Goal: Find specific page/section: Find specific page/section

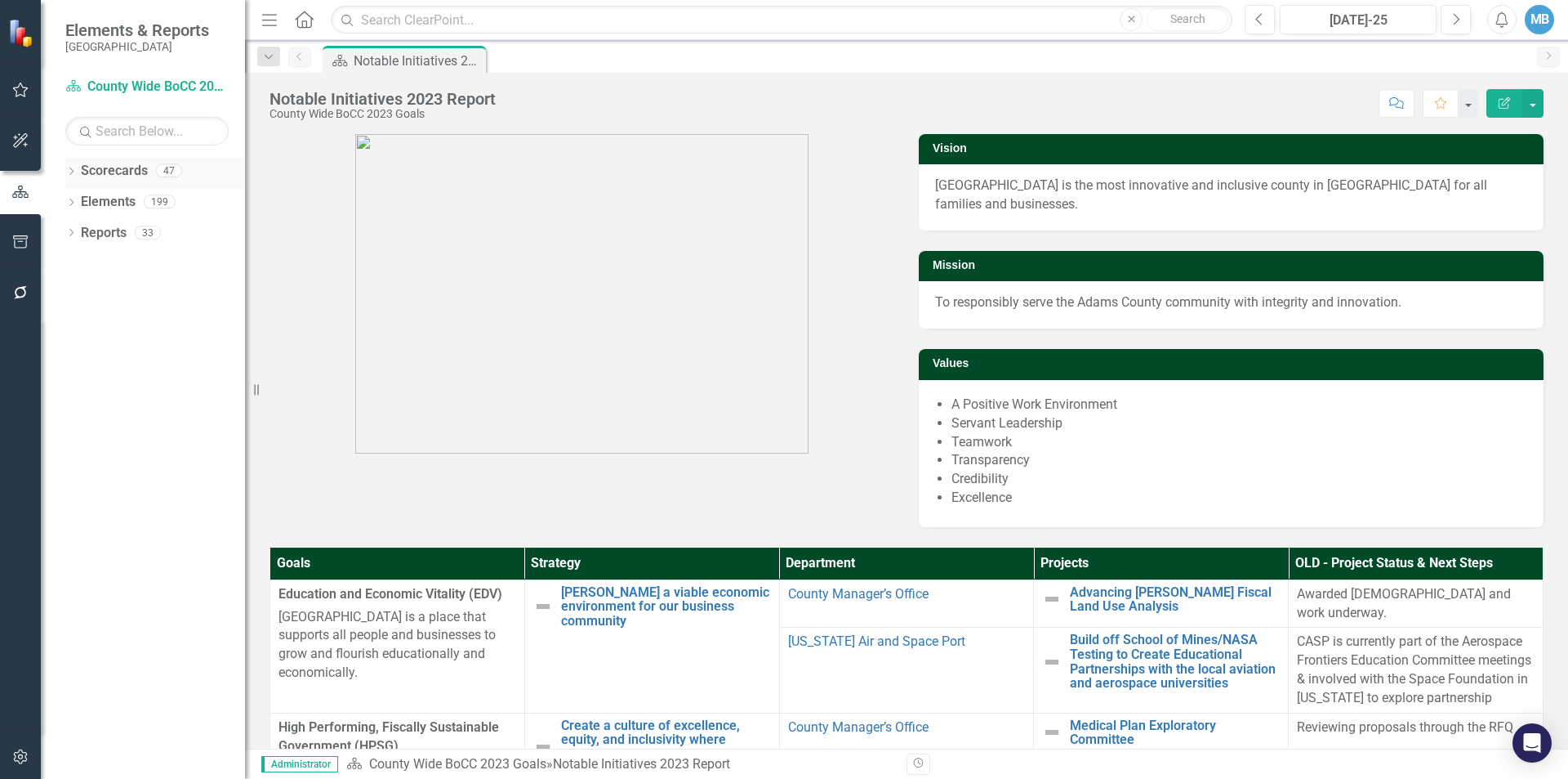
click at [72, 172] on icon "Dropdown" at bounding box center [72, 173] width 12 height 9
click at [139, 266] on link "County Wide BoCC 2025 Goals" at bounding box center [168, 264] width 155 height 19
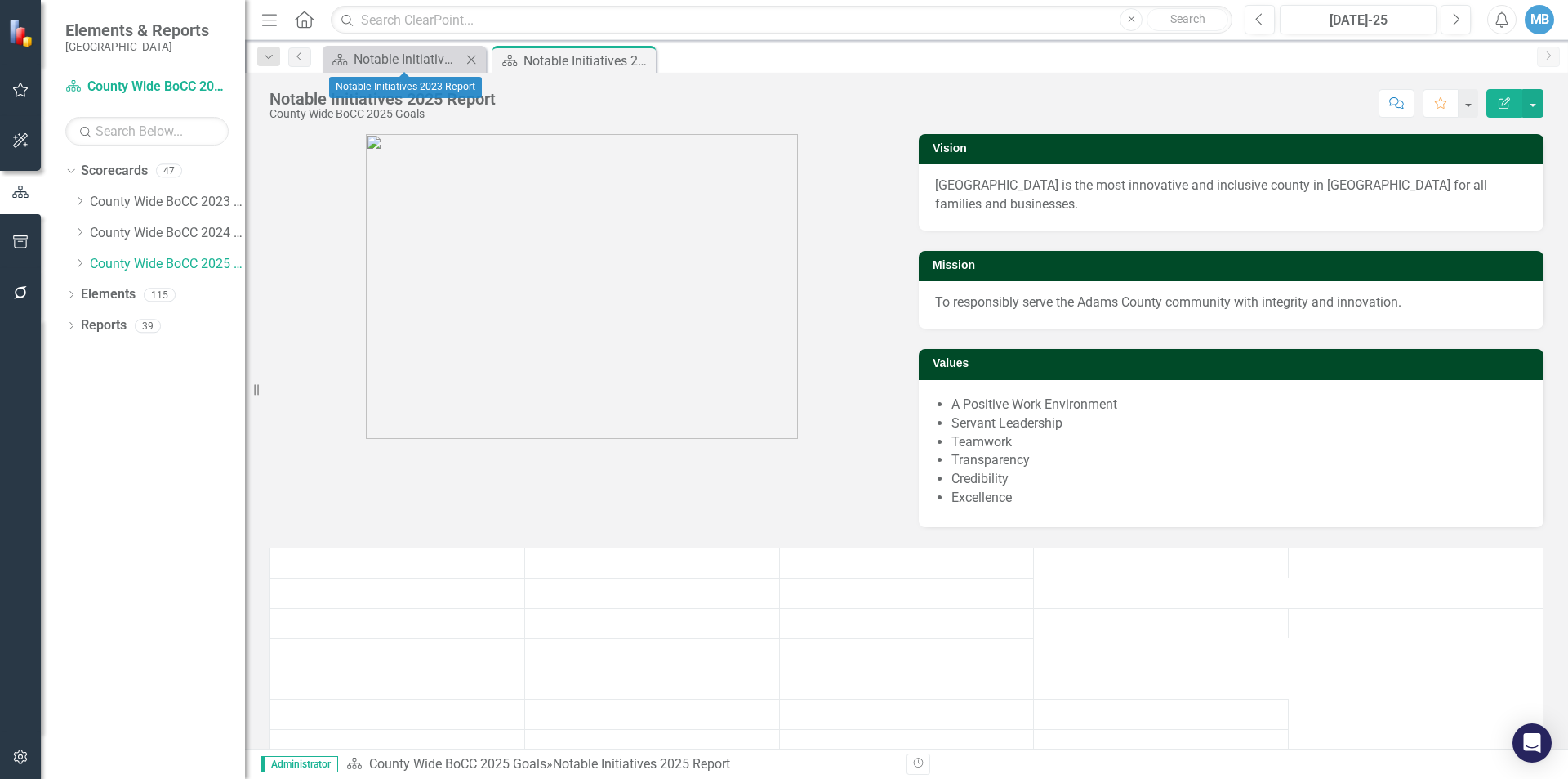
click at [474, 59] on icon "Close" at bounding box center [471, 60] width 16 height 13
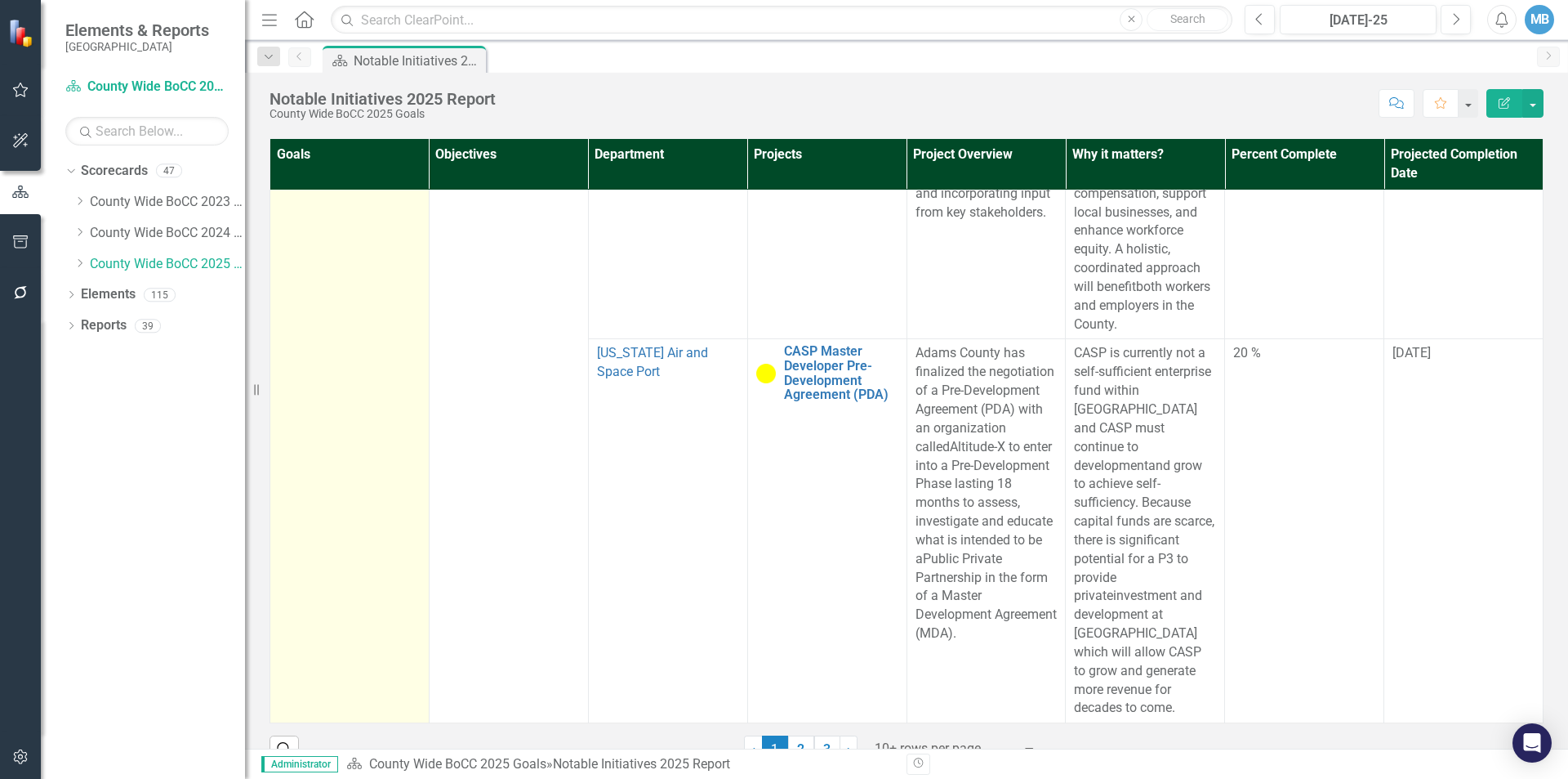
scroll to position [421, 0]
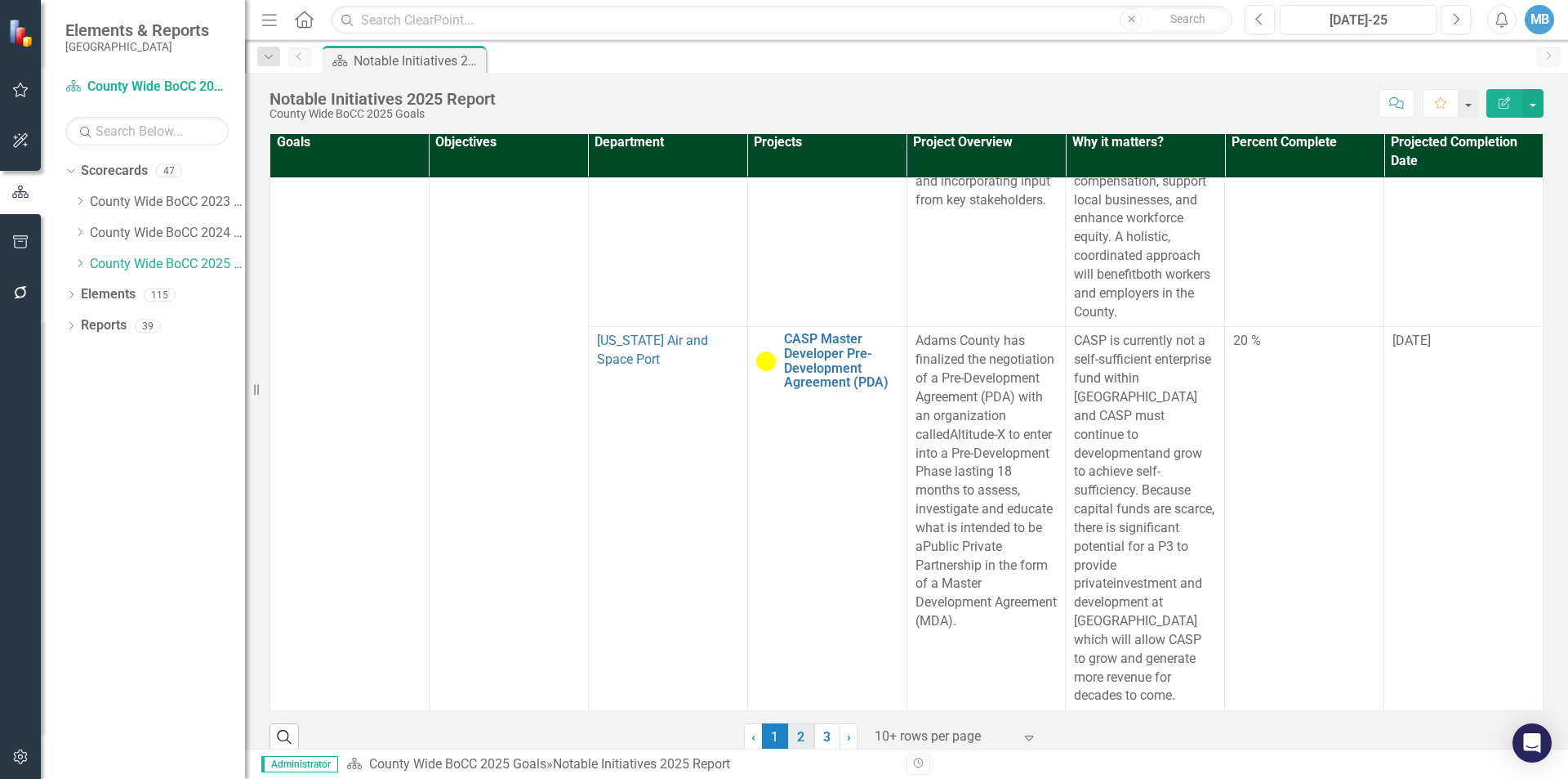
click at [793, 724] on link "2" at bounding box center [800, 737] width 26 height 28
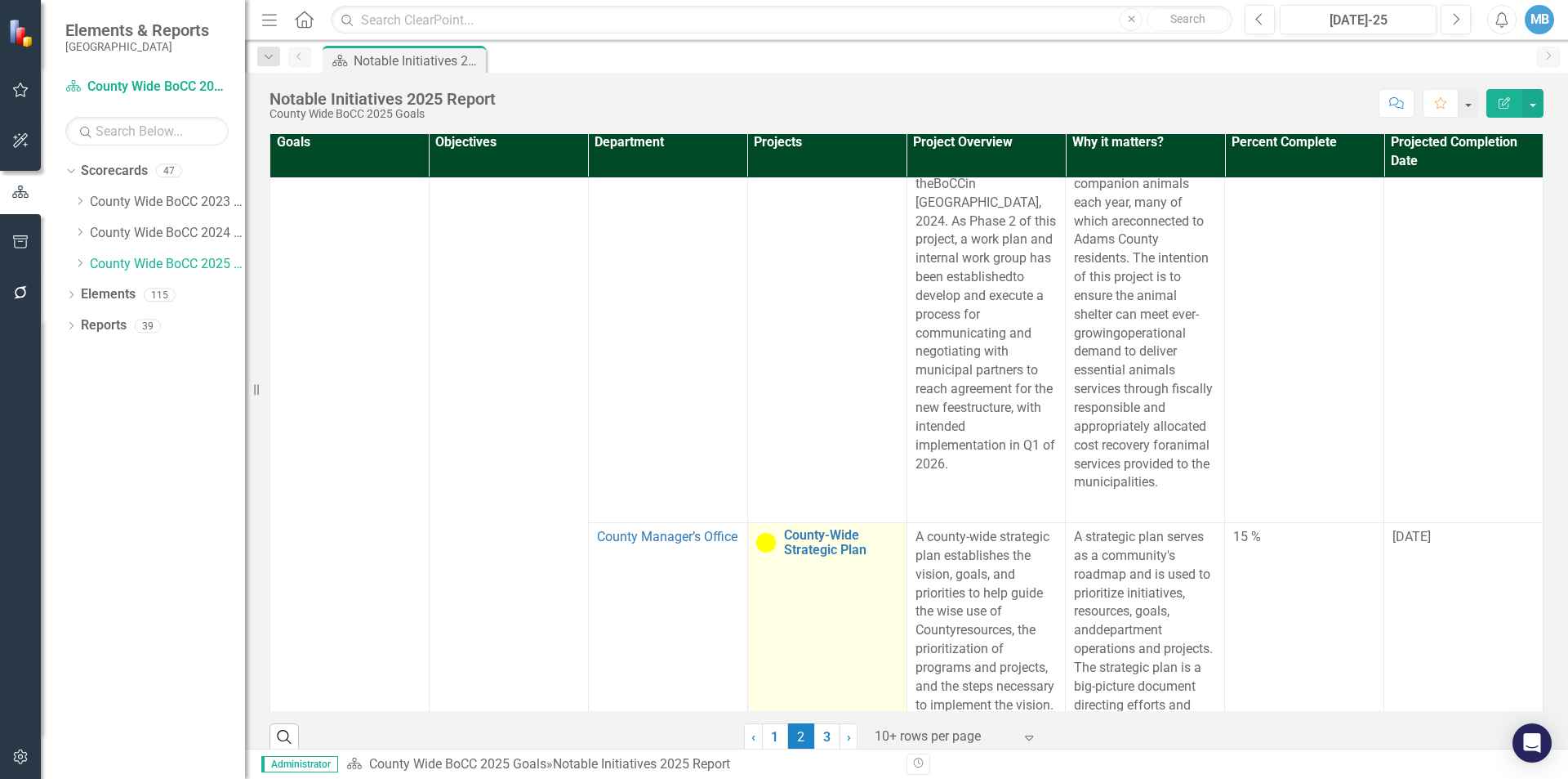
scroll to position [4413, 0]
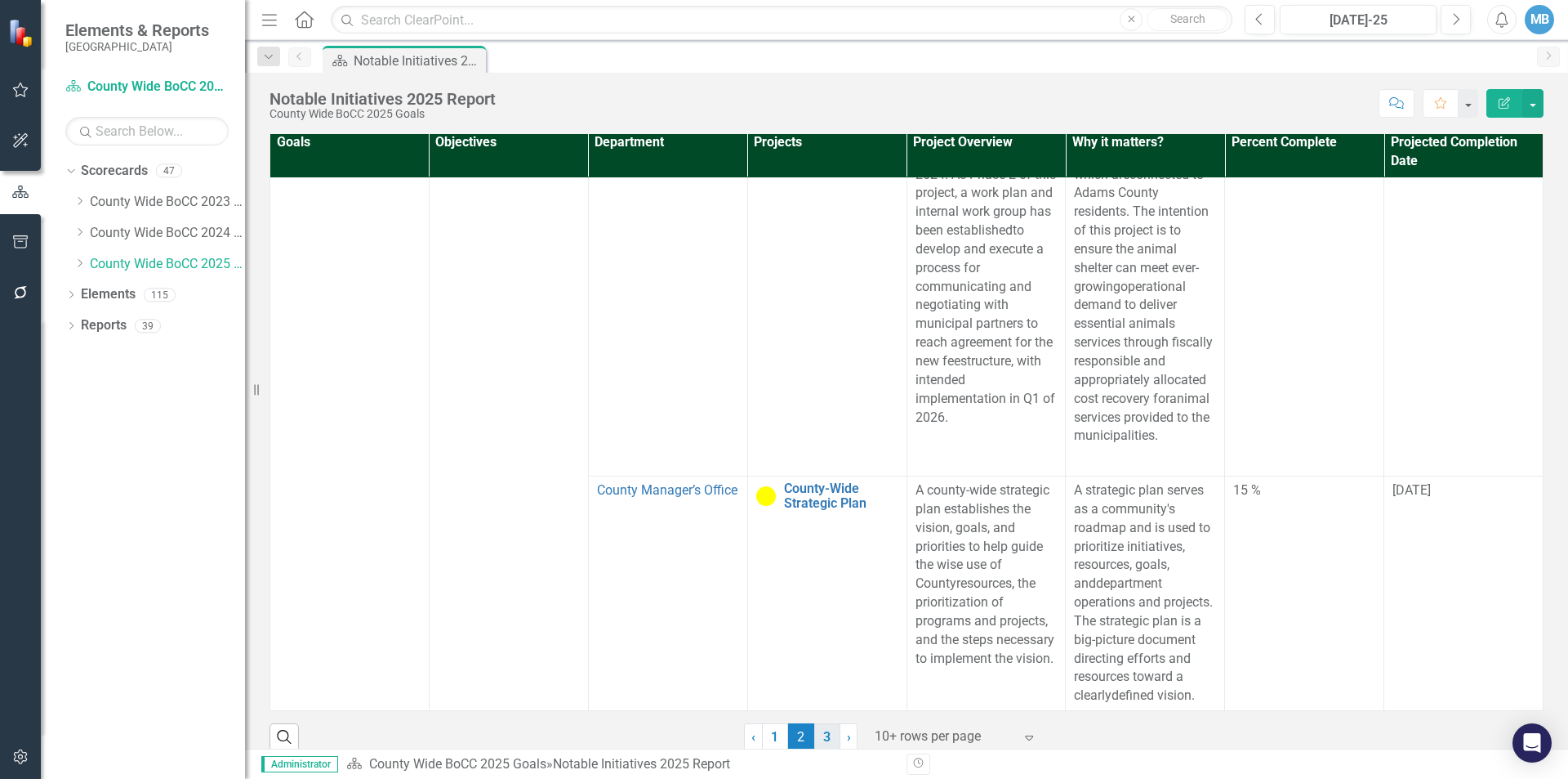
click at [816, 723] on link "3" at bounding box center [827, 737] width 26 height 28
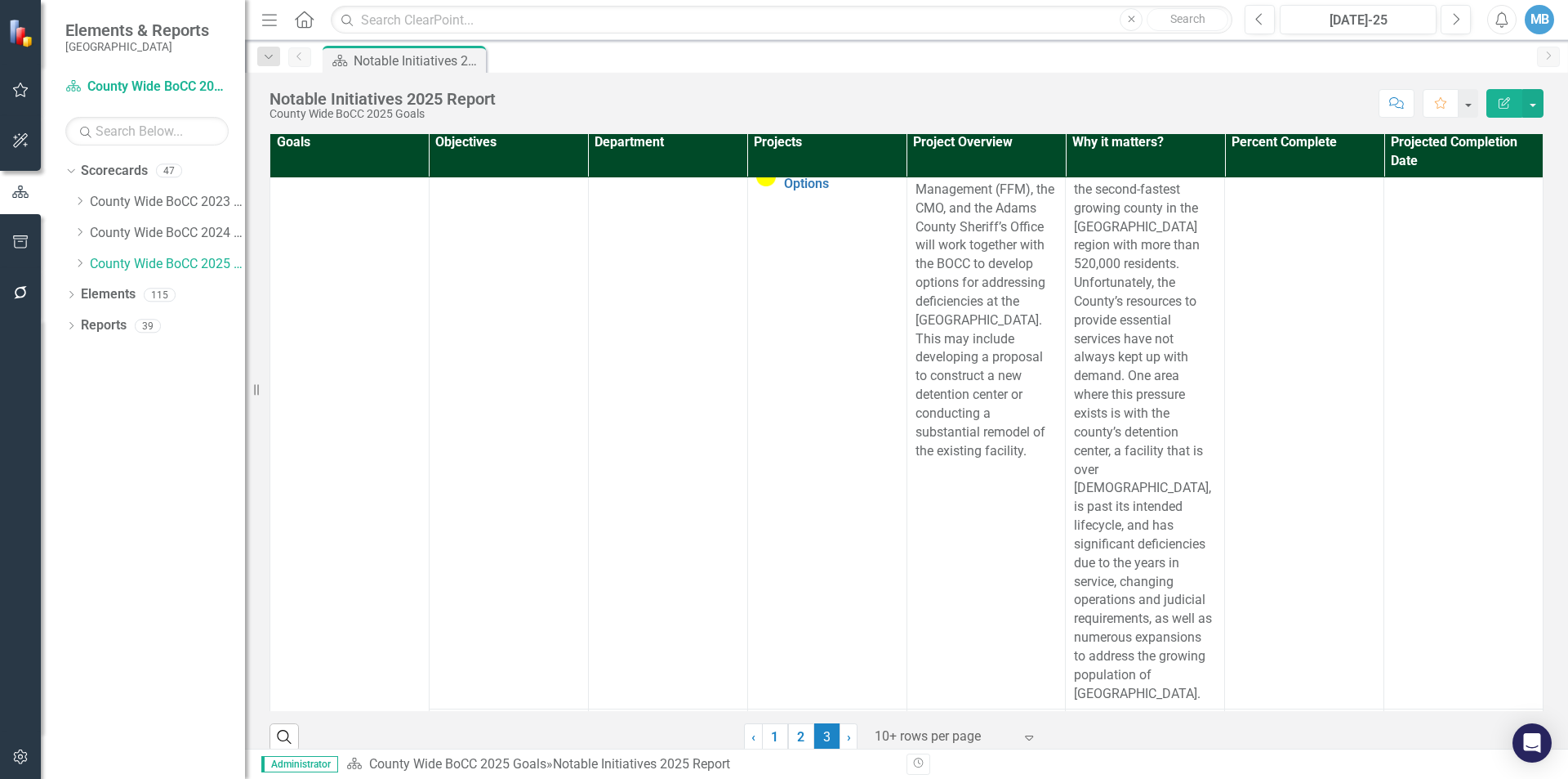
scroll to position [3464, 0]
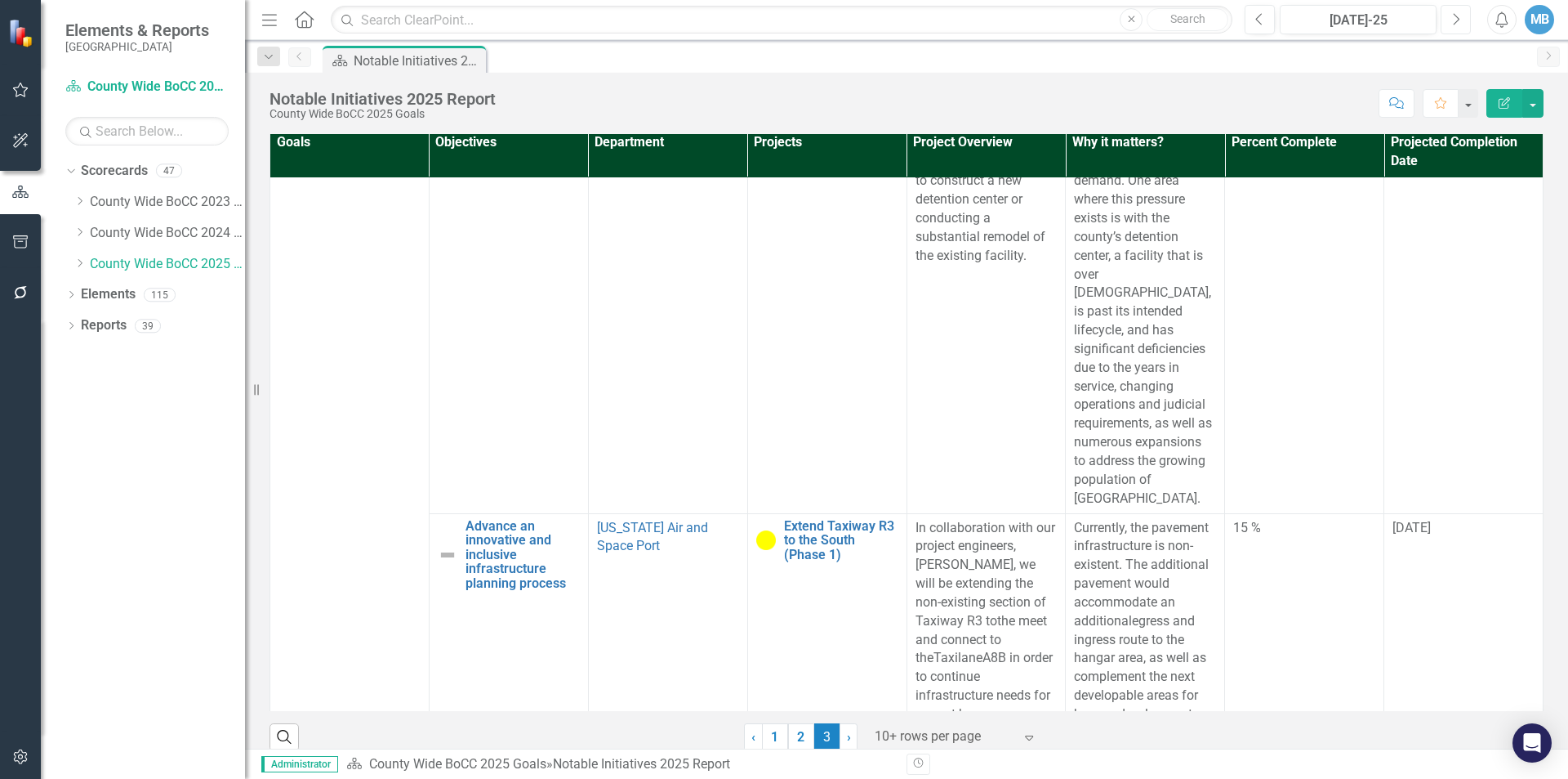
click at [1451, 20] on button "Next" at bounding box center [1456, 19] width 30 height 30
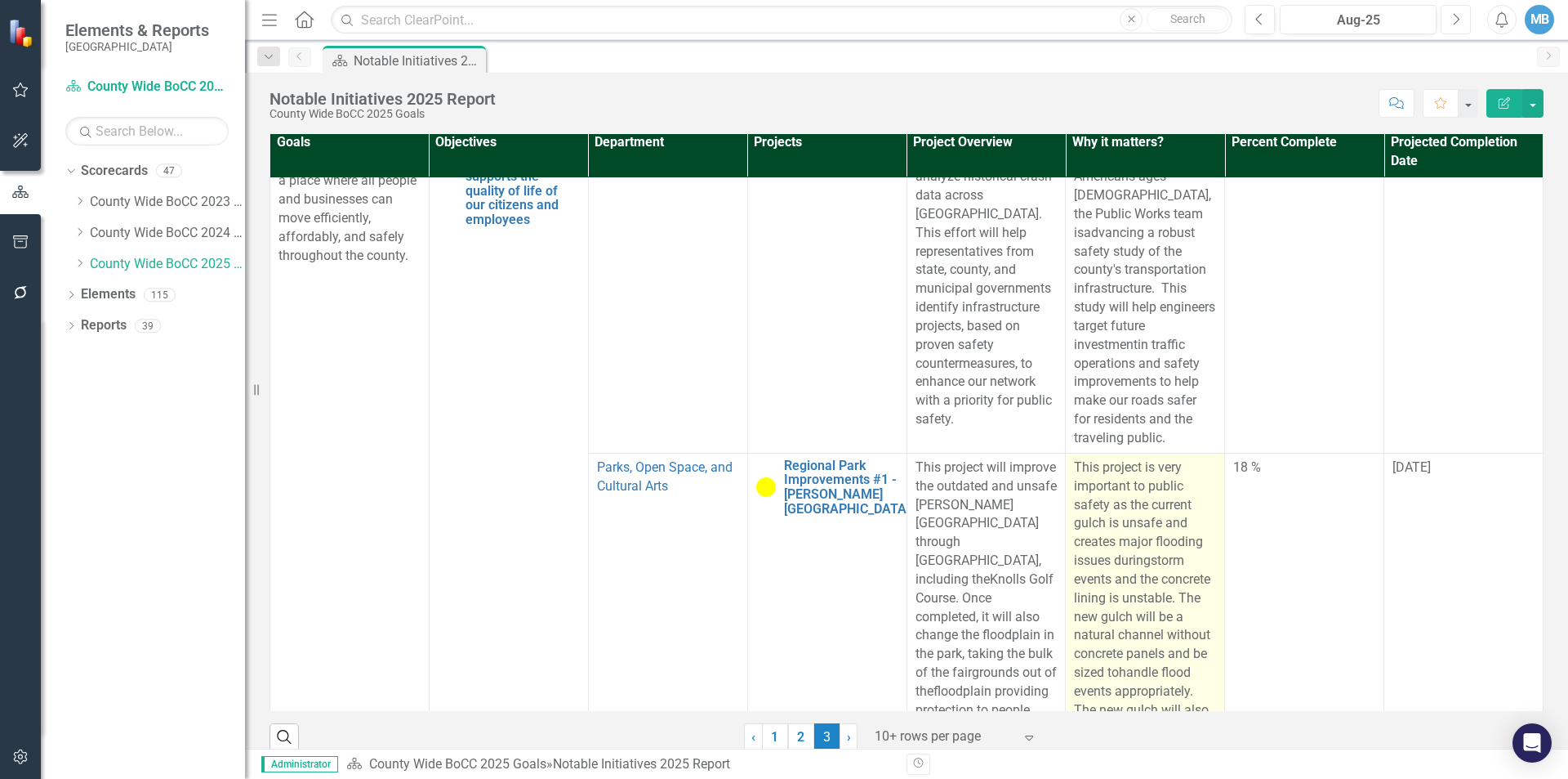
scroll to position [1798, 0]
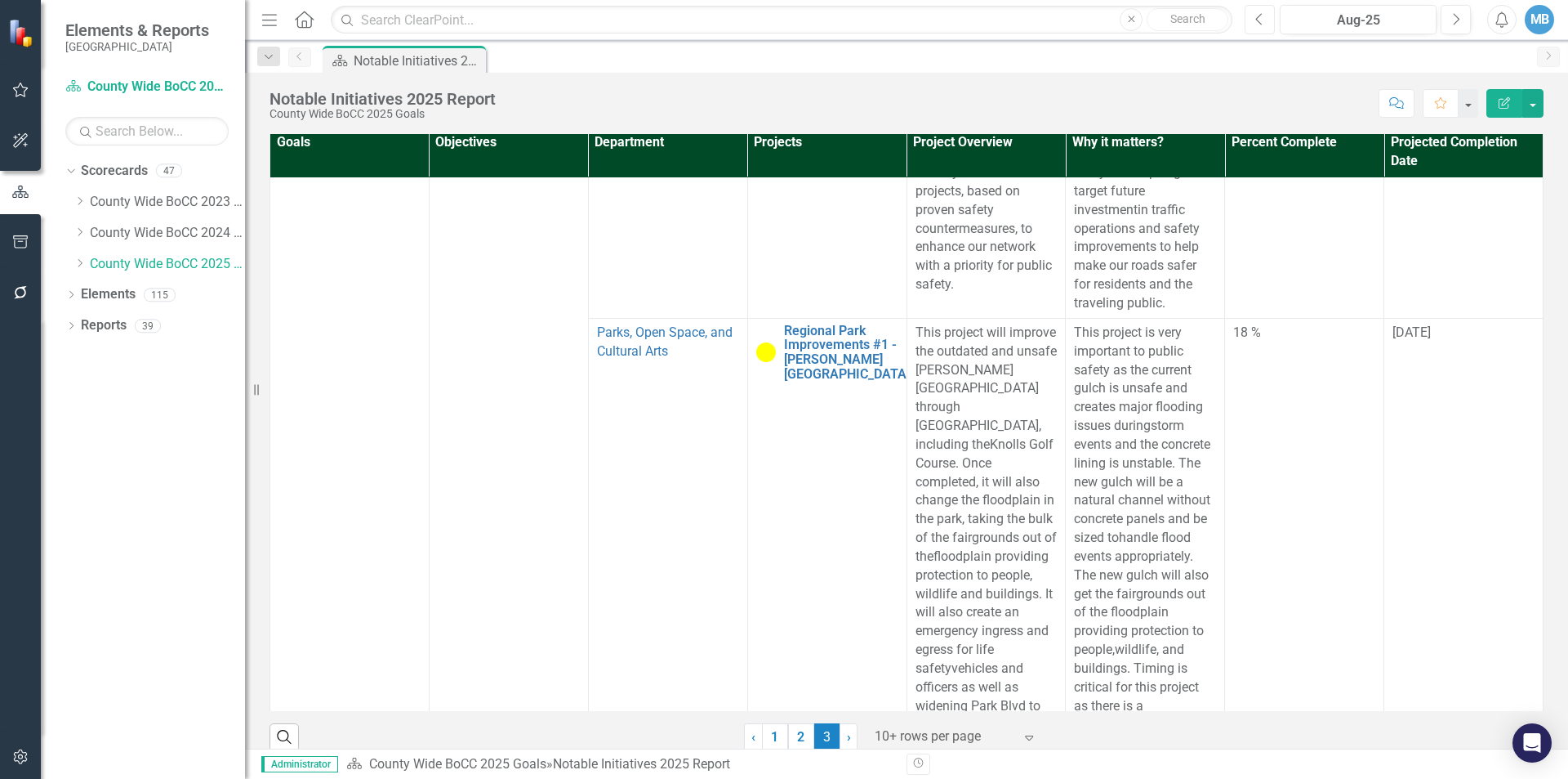
click at [1255, 14] on button "Previous" at bounding box center [1260, 19] width 30 height 30
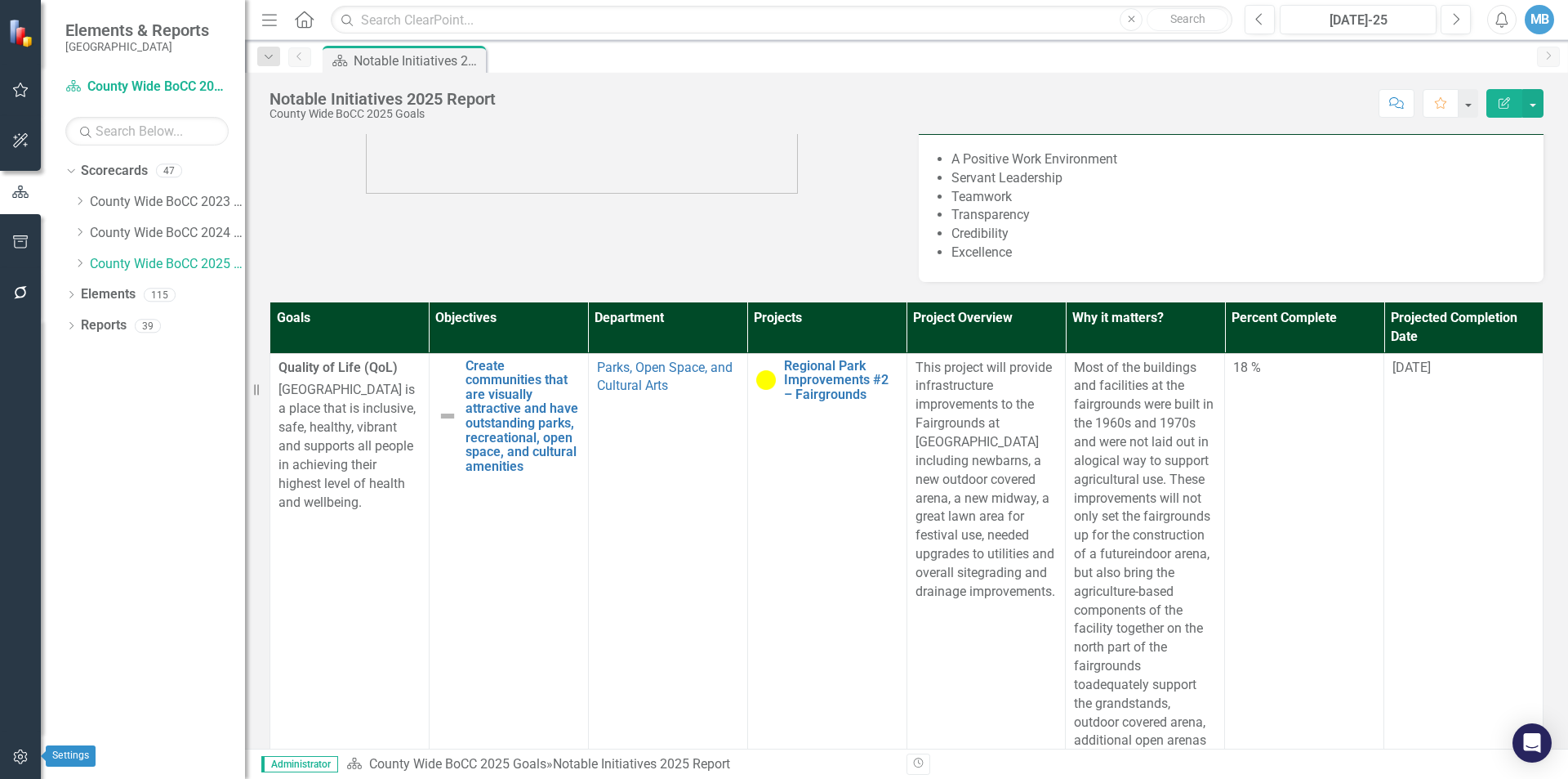
click at [29, 760] on icon "button" at bounding box center [21, 757] width 17 height 13
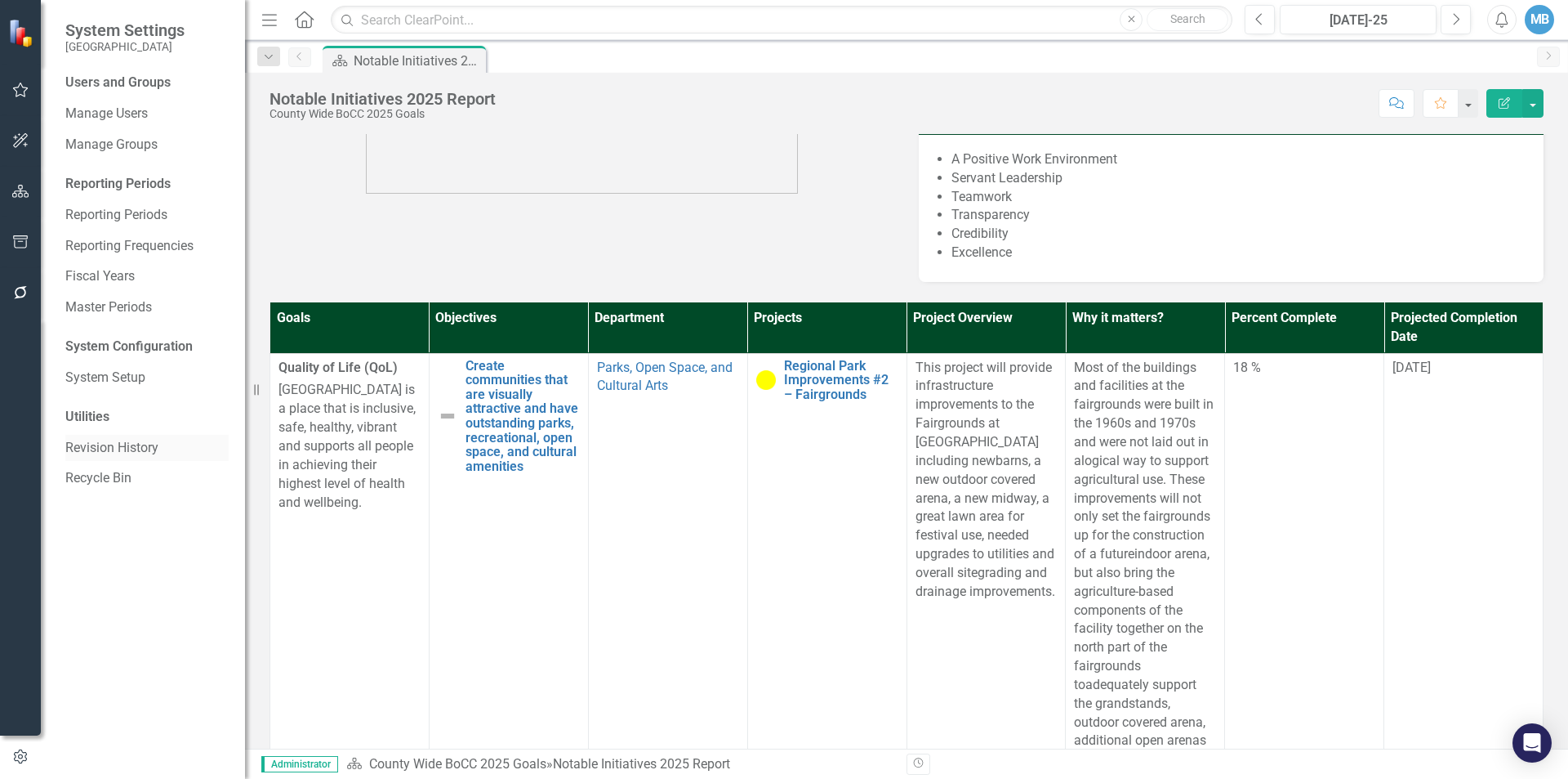
click at [137, 446] on link "Revision History" at bounding box center [147, 449] width 163 height 19
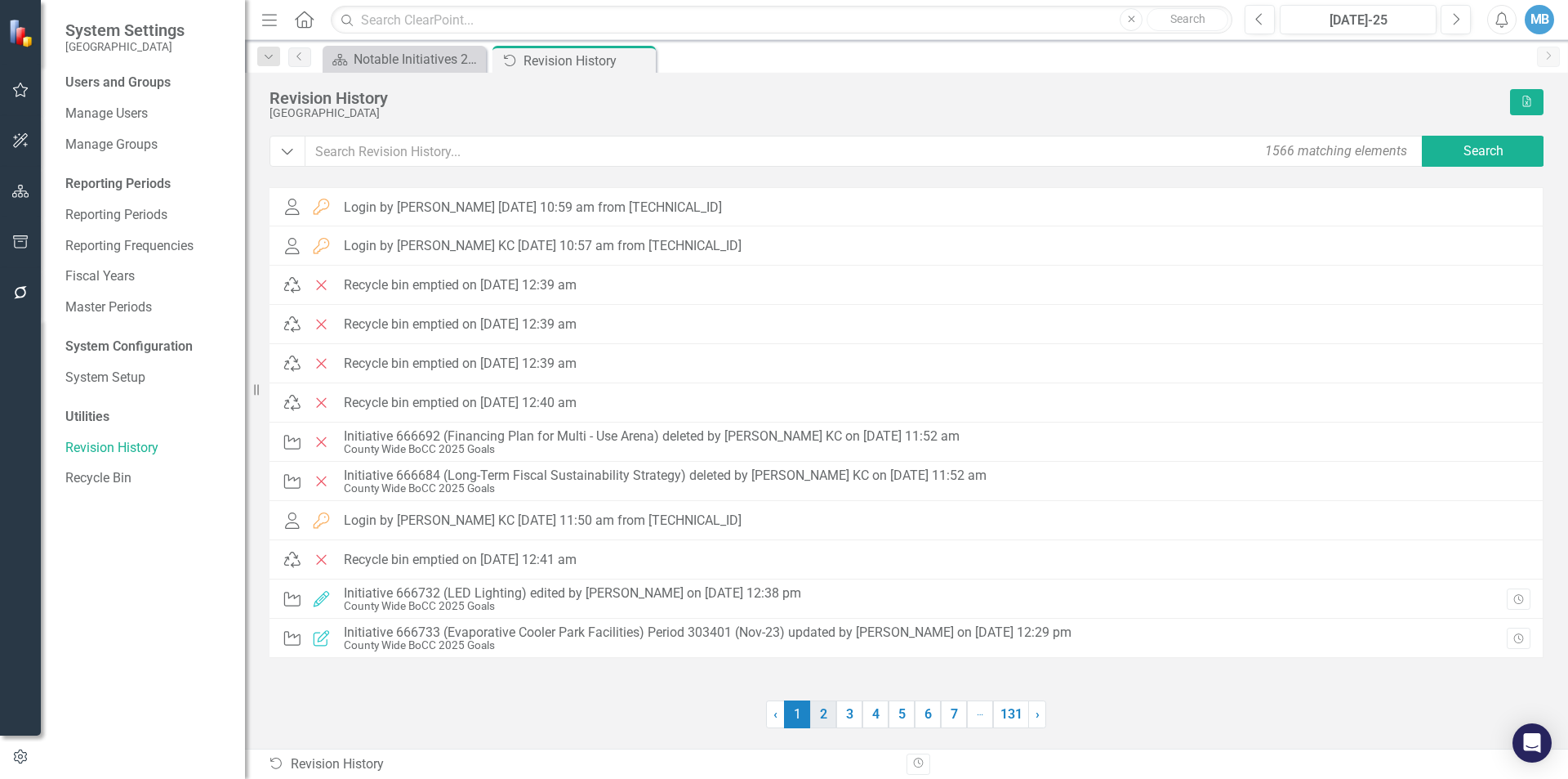
click at [823, 712] on link "2" at bounding box center [823, 714] width 26 height 28
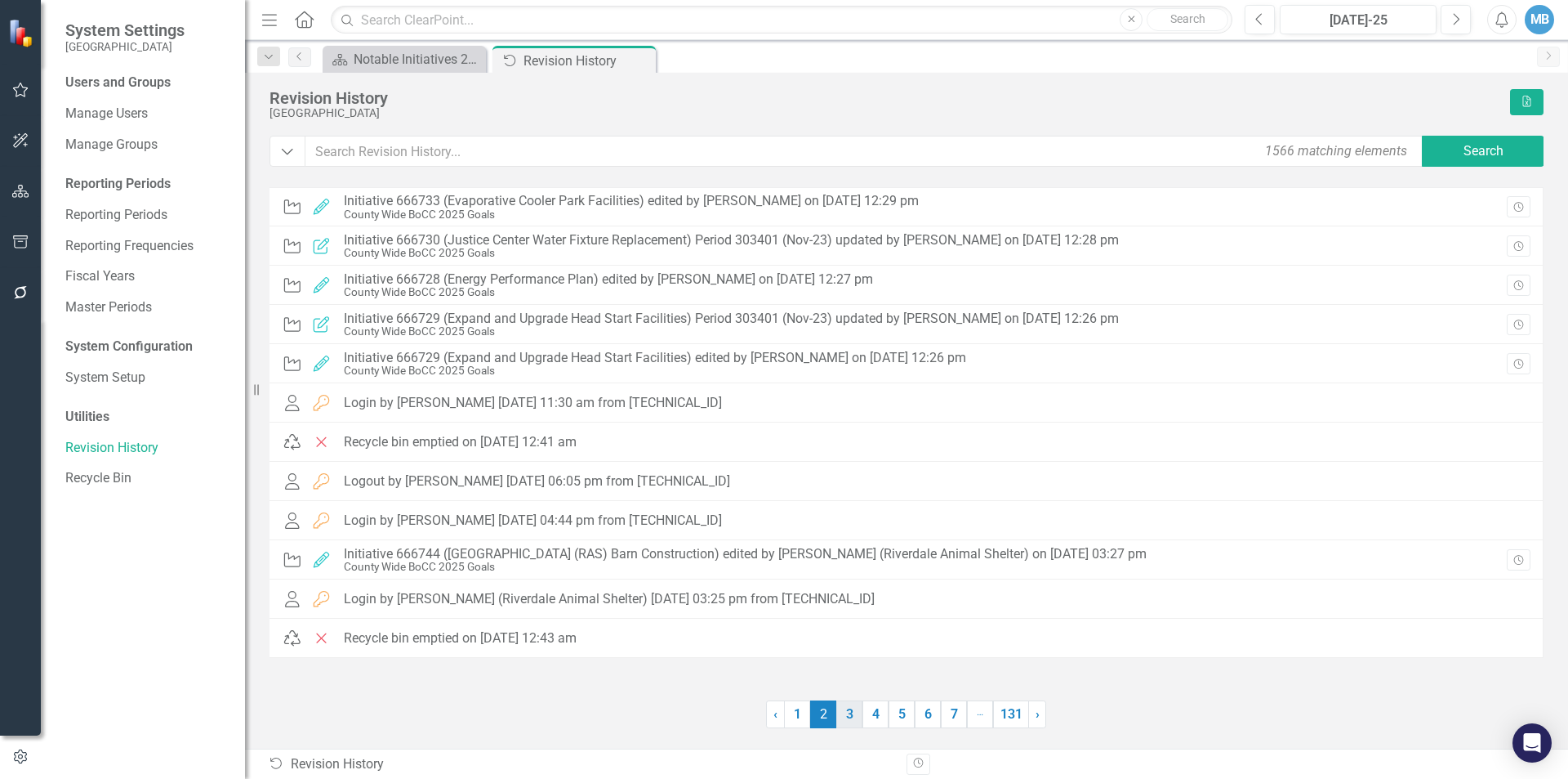
click at [849, 717] on link "3" at bounding box center [849, 714] width 26 height 28
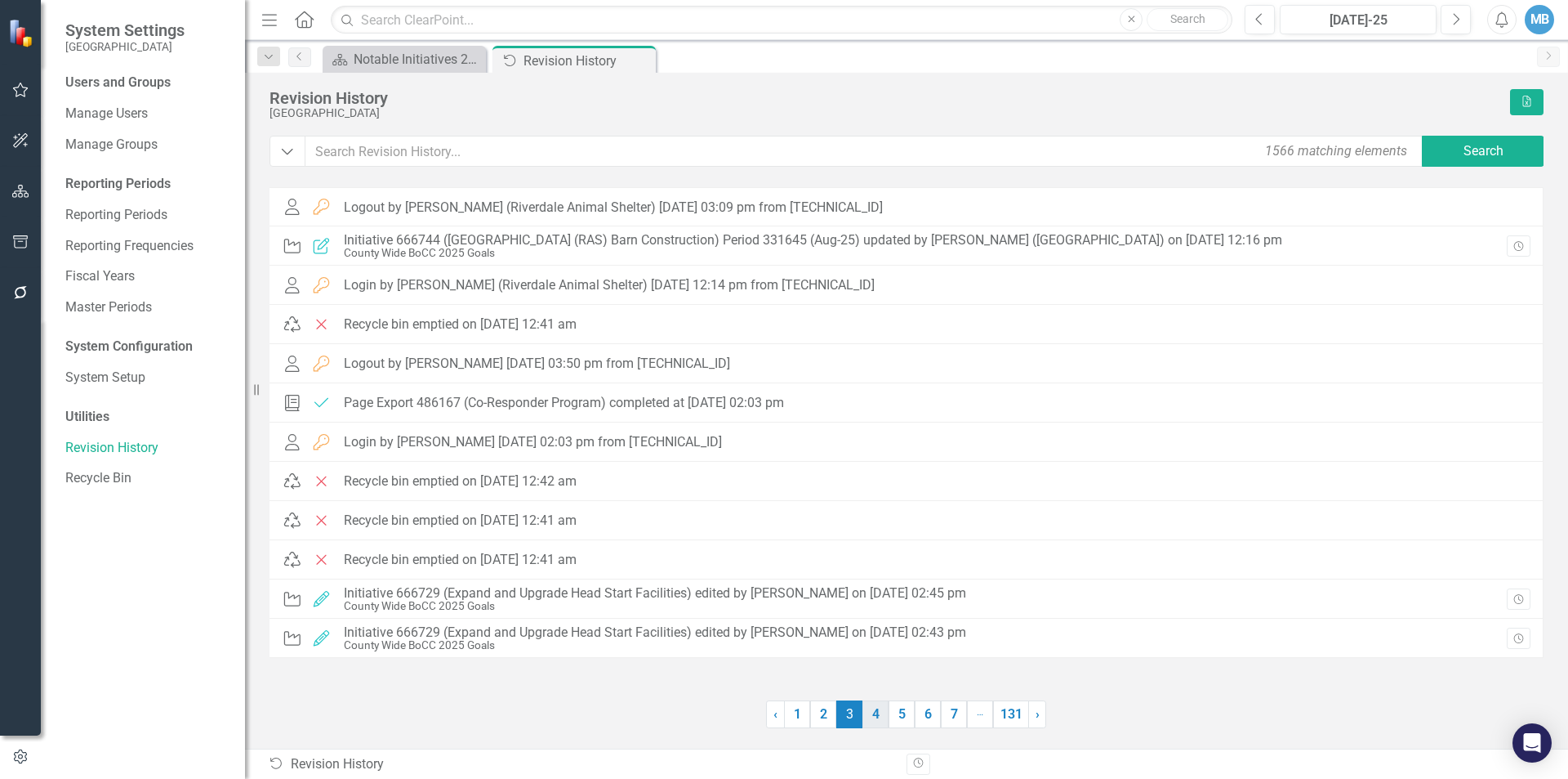
click at [880, 716] on link "4" at bounding box center [875, 714] width 26 height 28
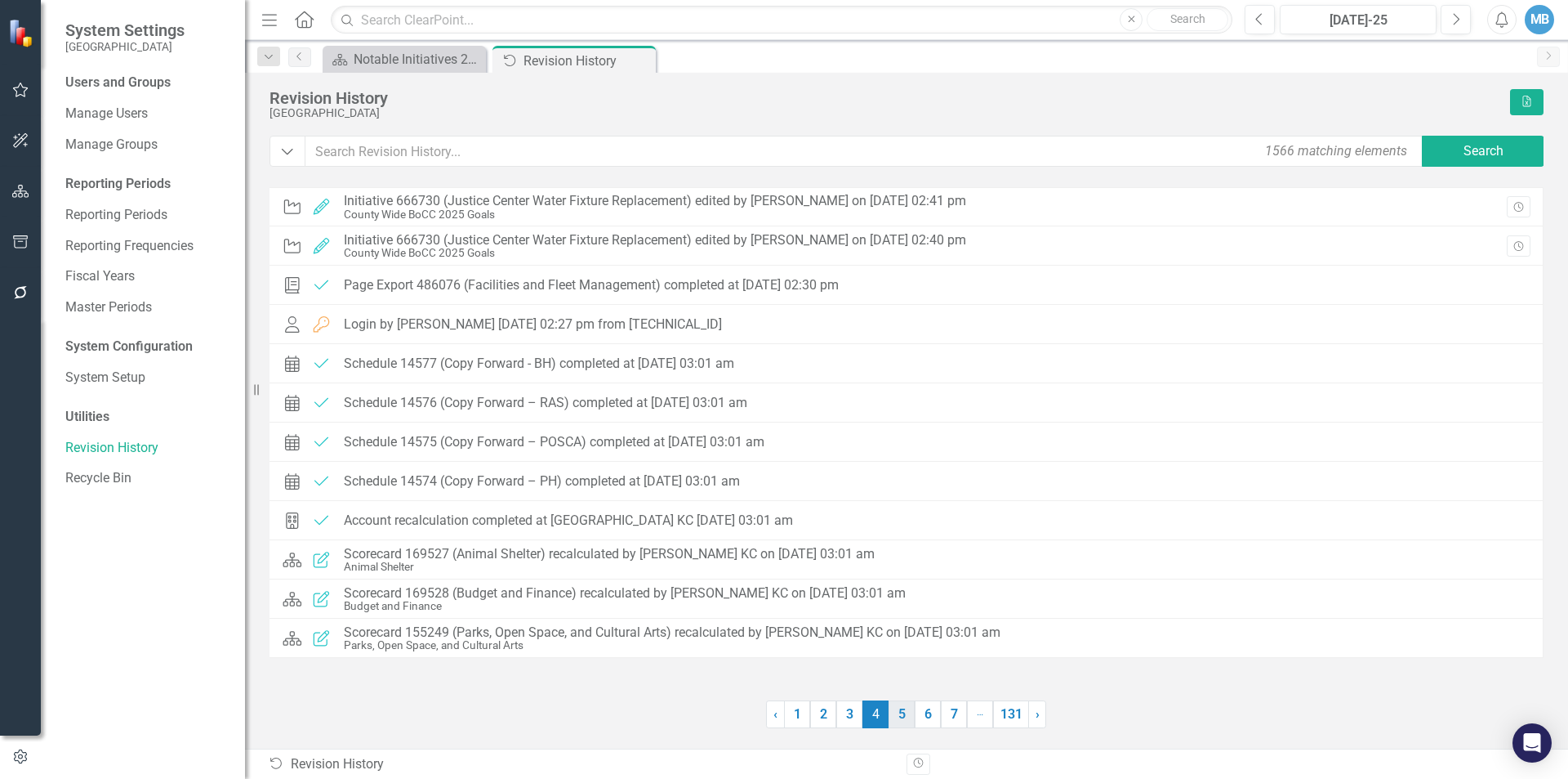
click at [901, 715] on link "5" at bounding box center [902, 714] width 26 height 28
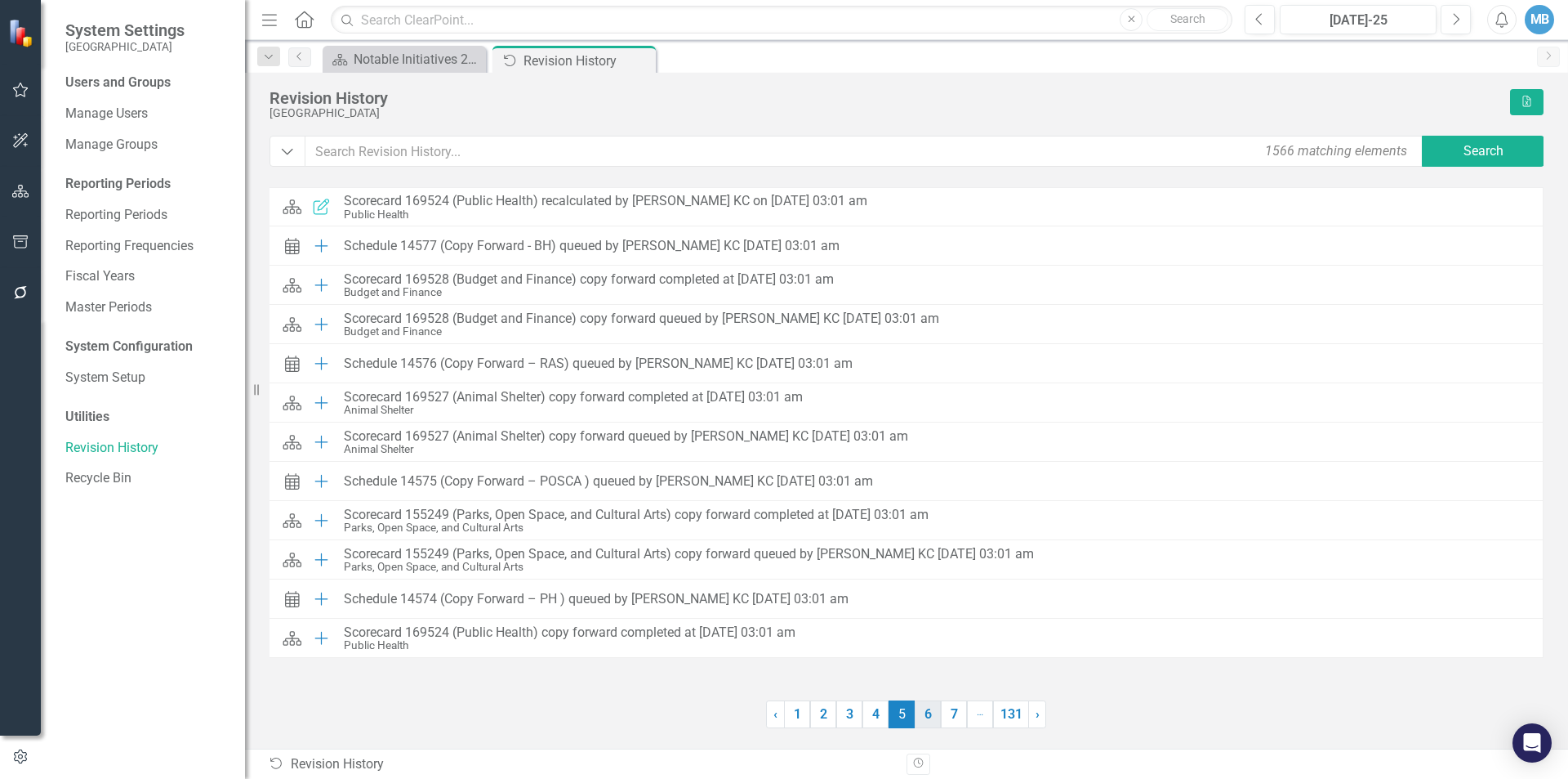
click at [926, 714] on link "6" at bounding box center [928, 714] width 26 height 28
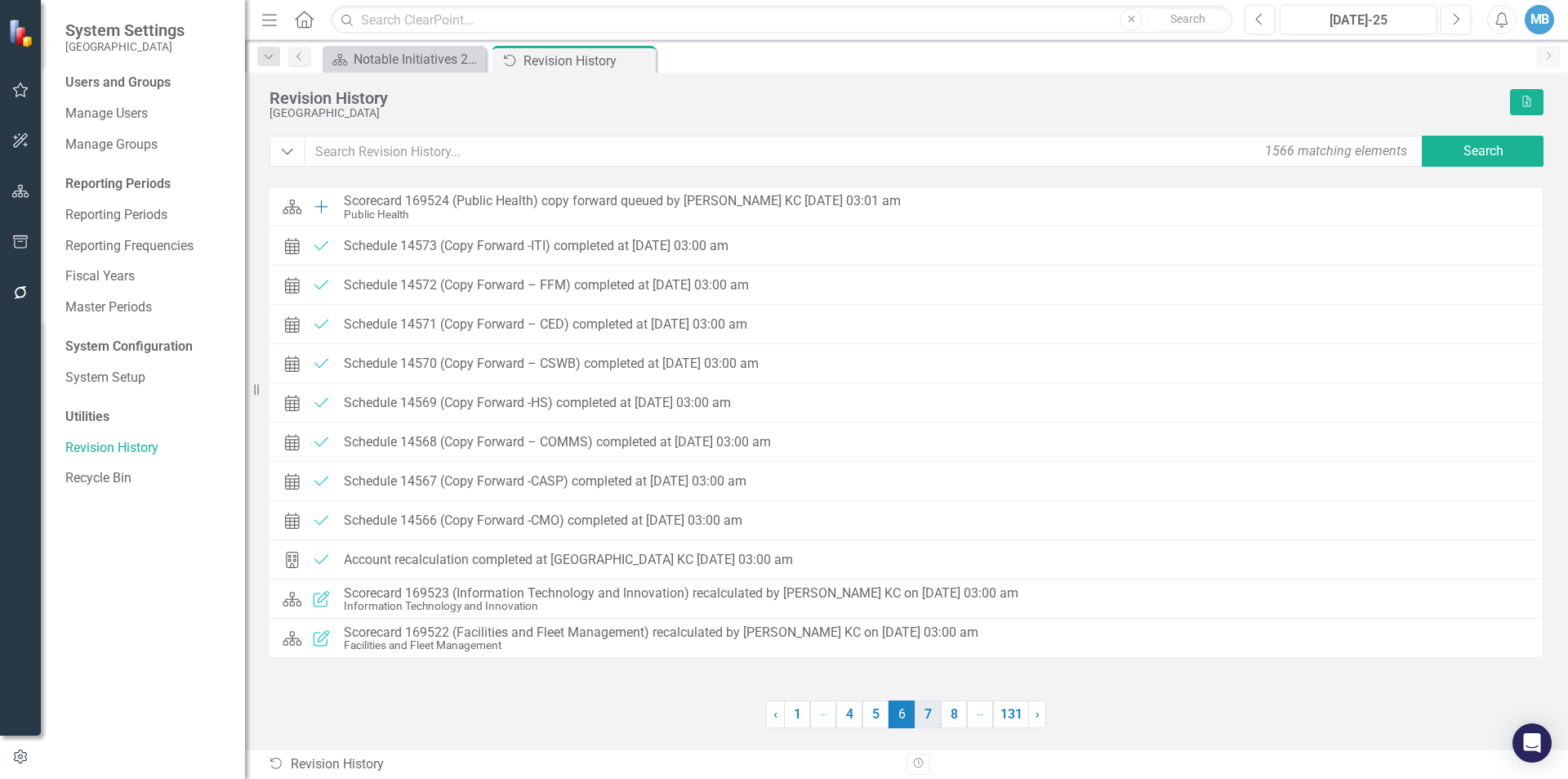
click at [931, 718] on link "7" at bounding box center [928, 714] width 26 height 28
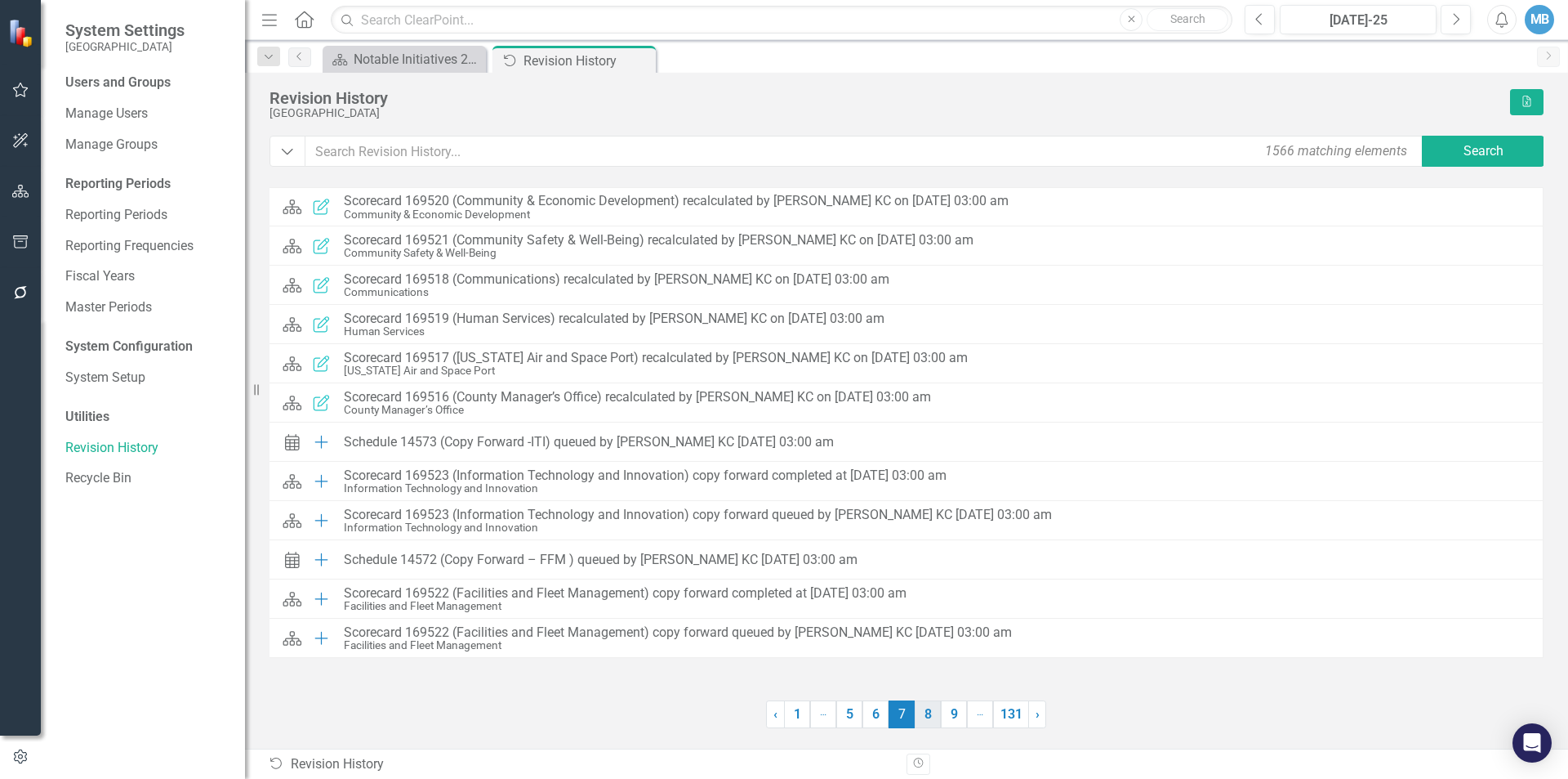
click at [923, 718] on link "8" at bounding box center [928, 714] width 26 height 28
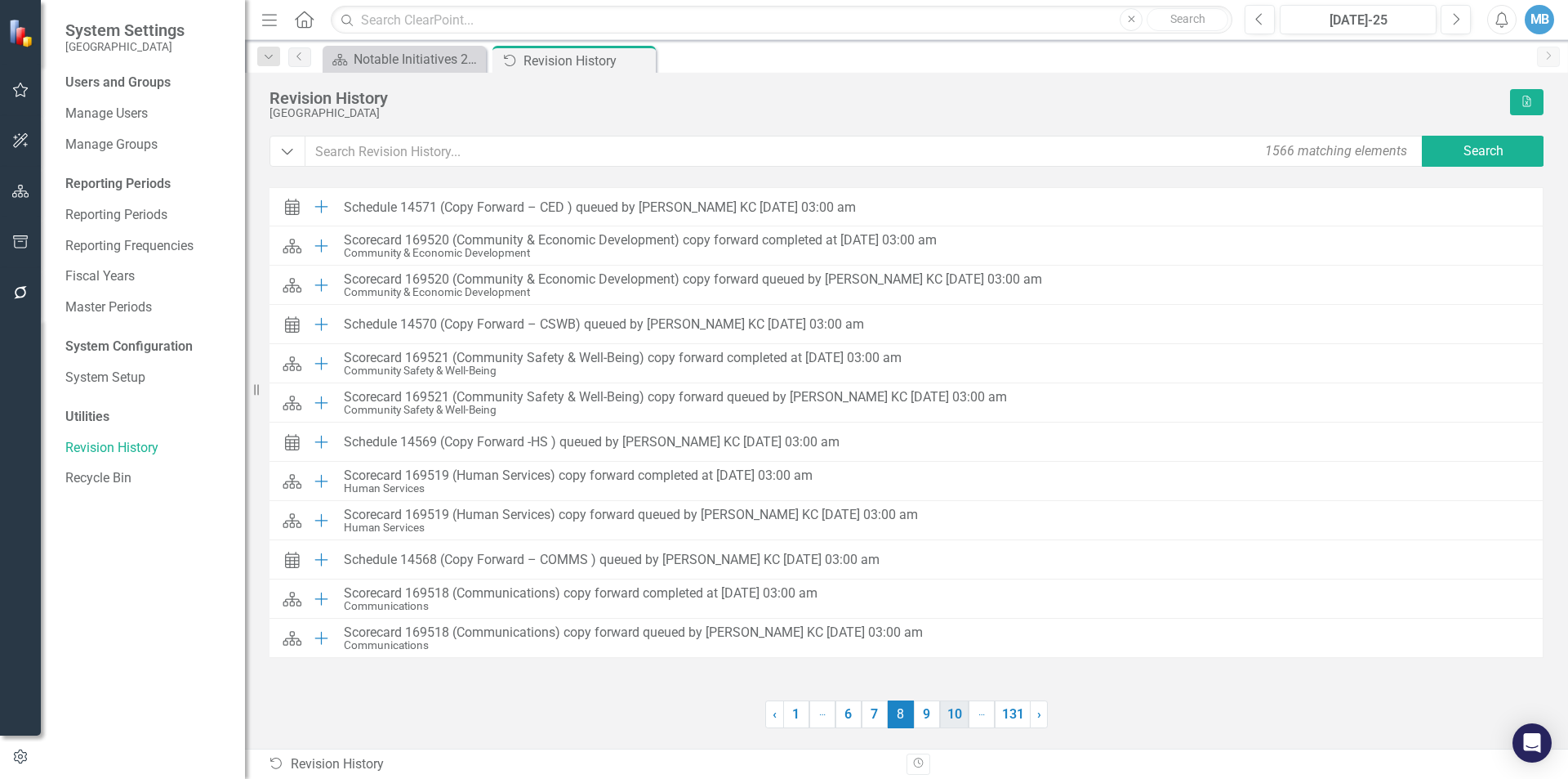
click at [946, 716] on link "10" at bounding box center [955, 714] width 29 height 28
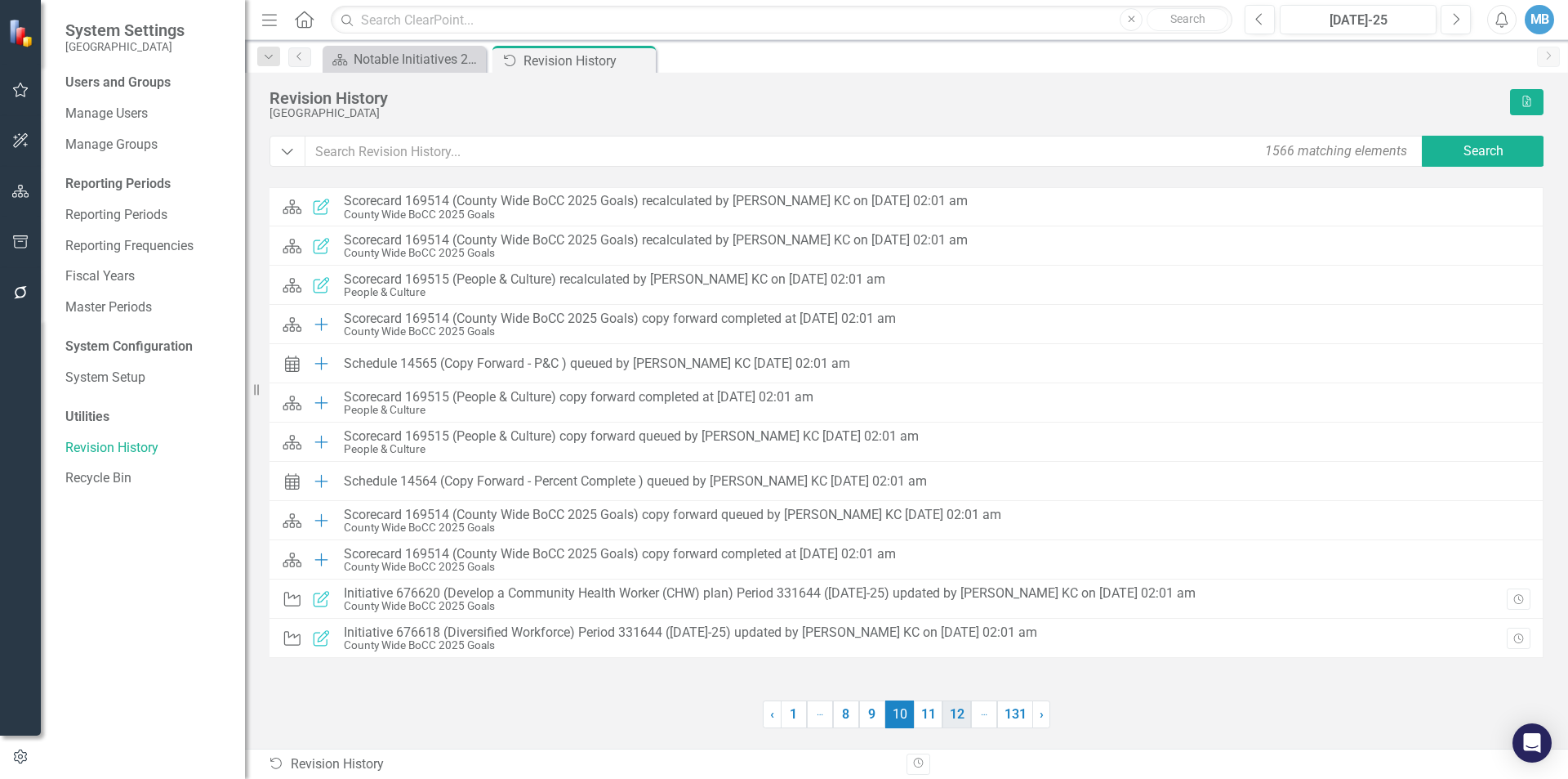
click at [959, 716] on link "12" at bounding box center [957, 714] width 29 height 28
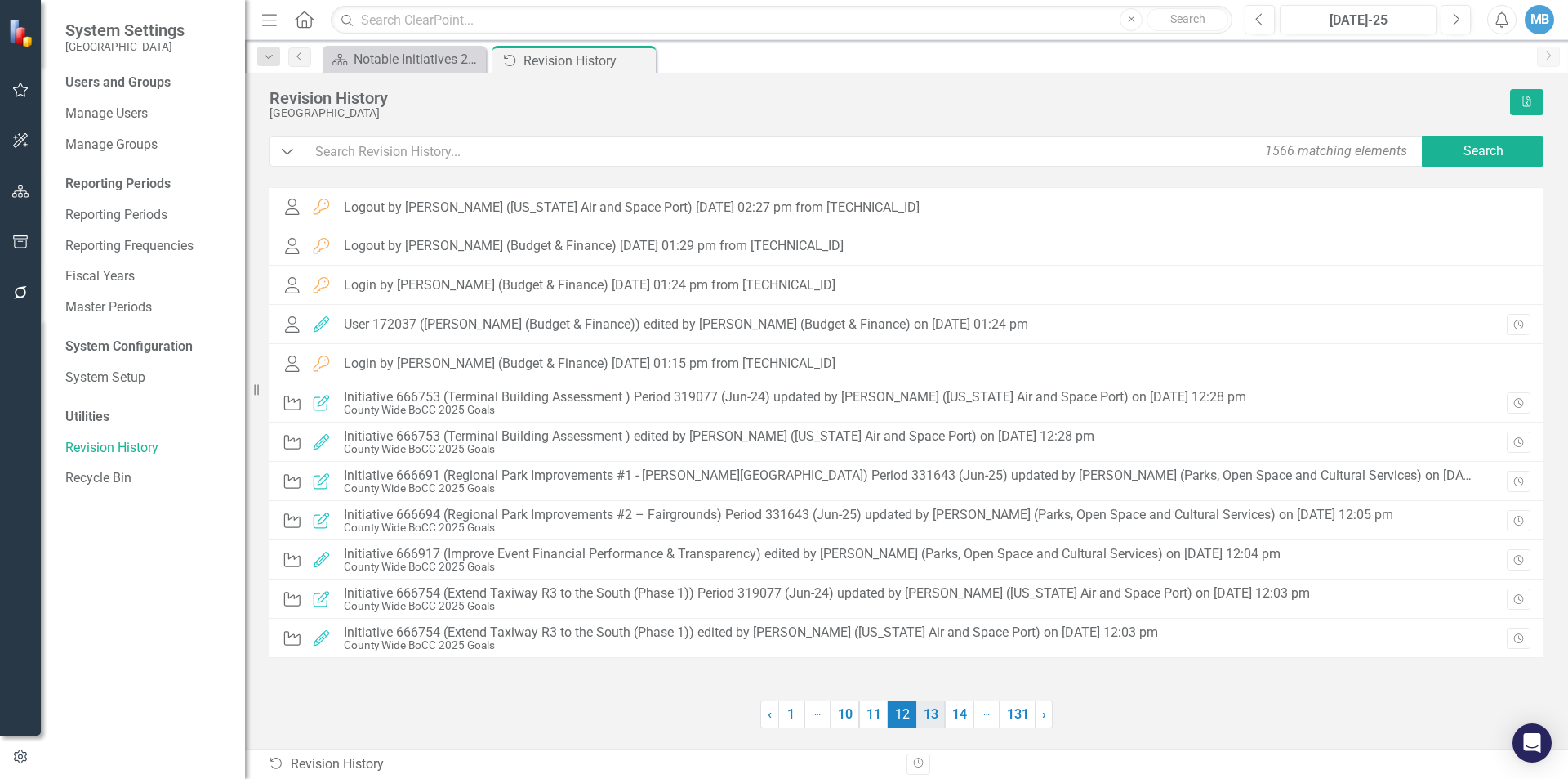
click at [923, 713] on link "13" at bounding box center [931, 714] width 29 height 28
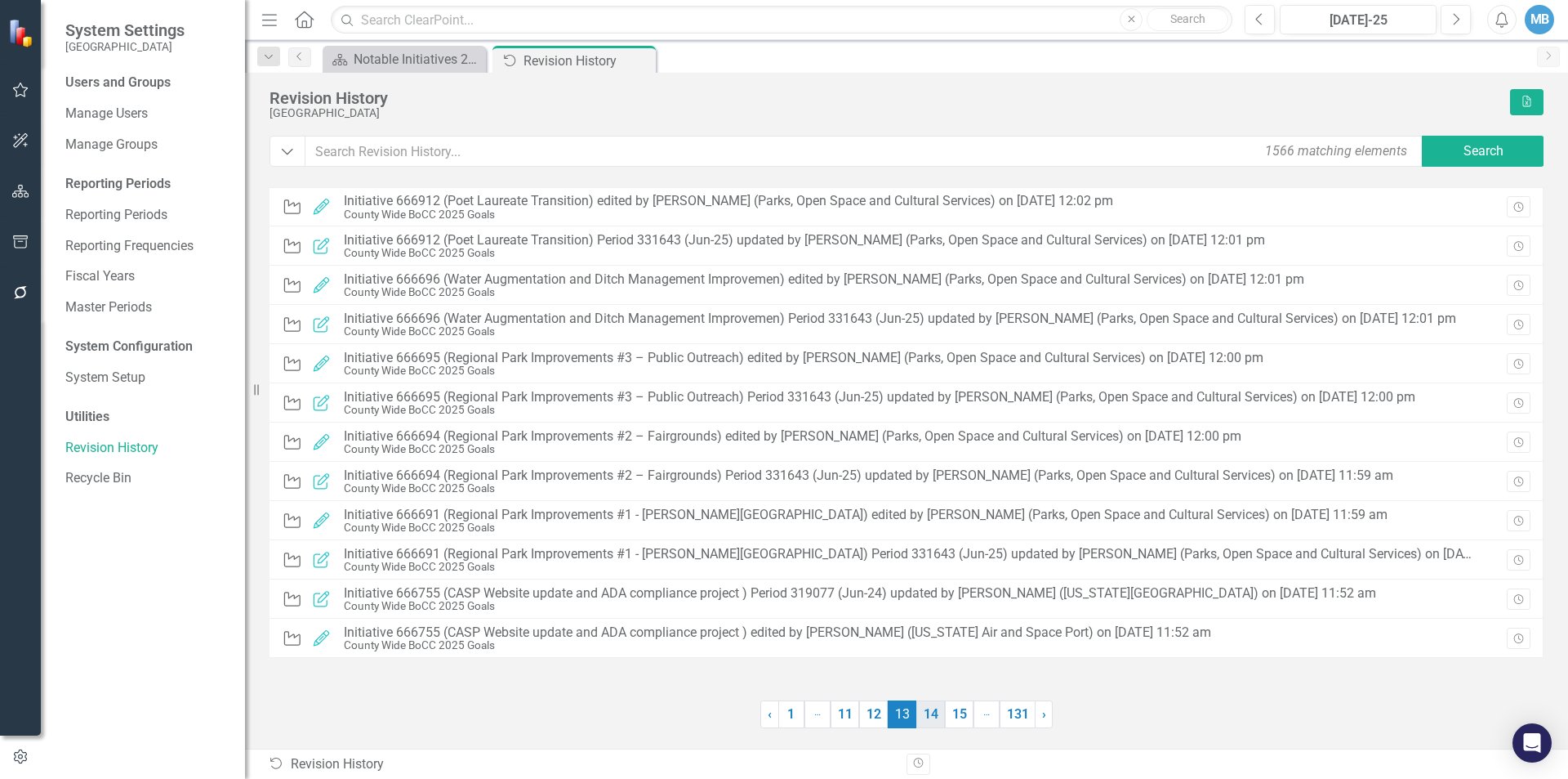
click at [938, 713] on link "14" at bounding box center [931, 714] width 29 height 28
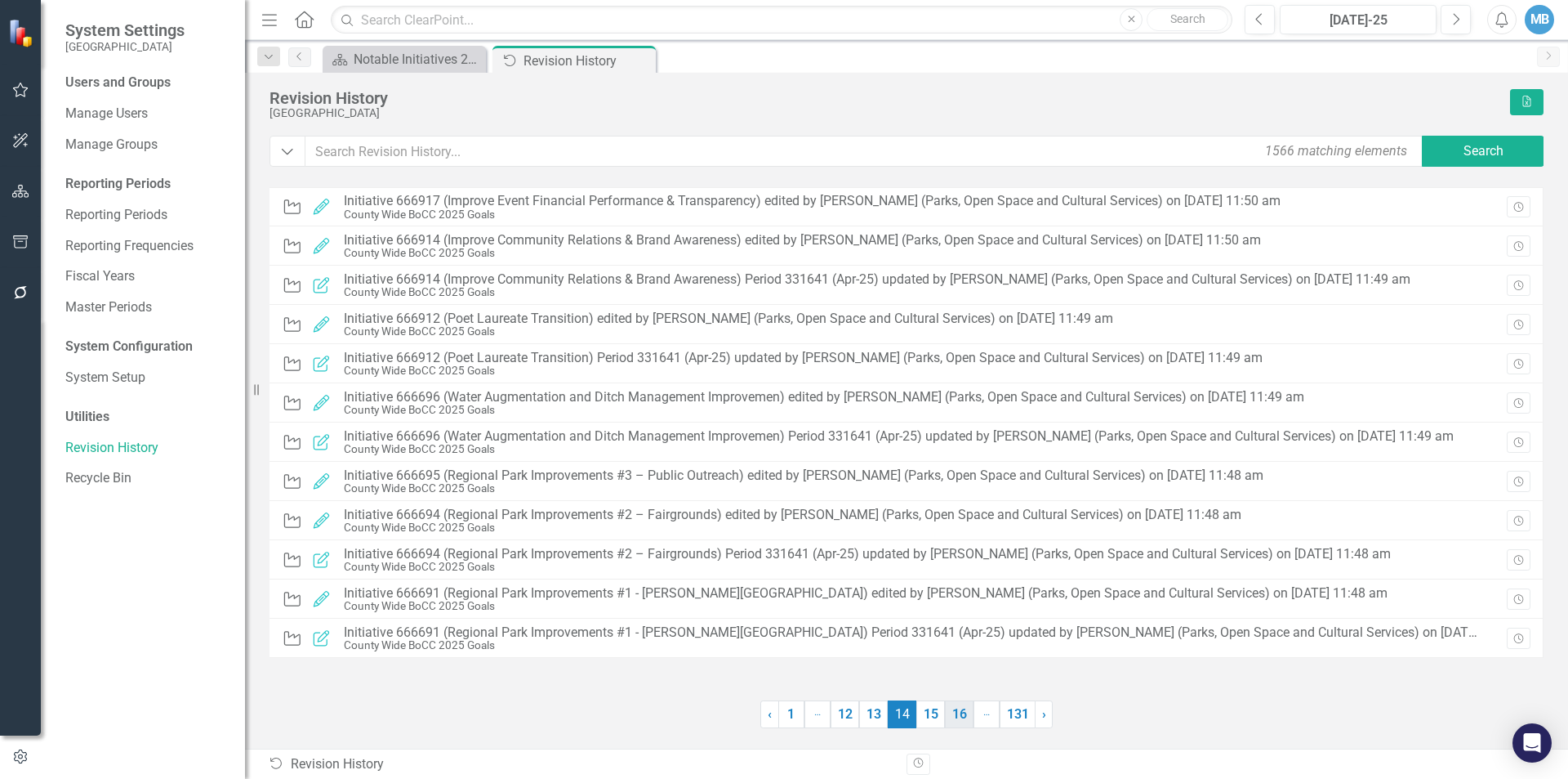
click at [946, 715] on link "16" at bounding box center [960, 714] width 29 height 28
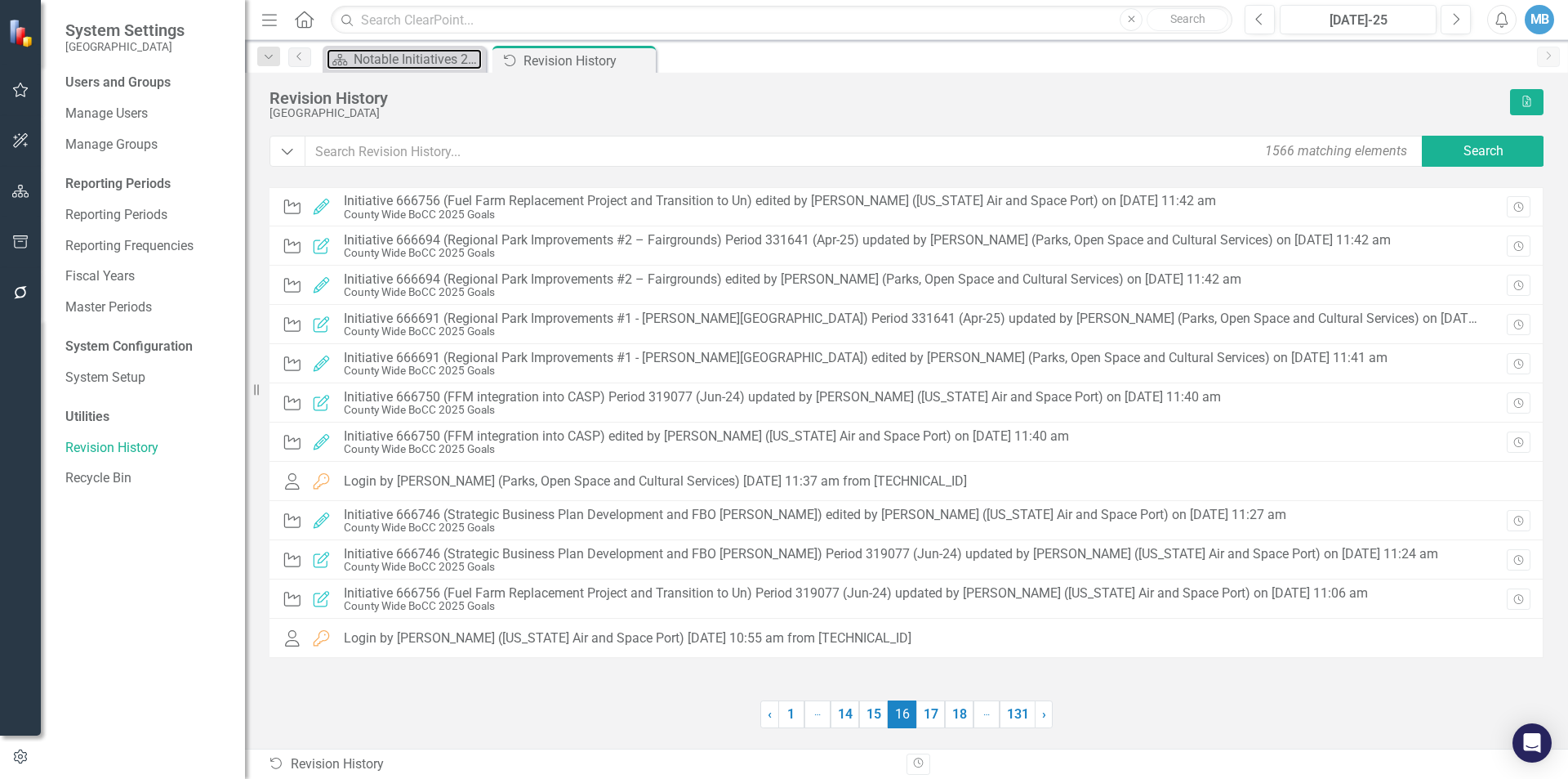
click at [408, 61] on div "Notable Initiatives 2025 Report" at bounding box center [418, 59] width 128 height 20
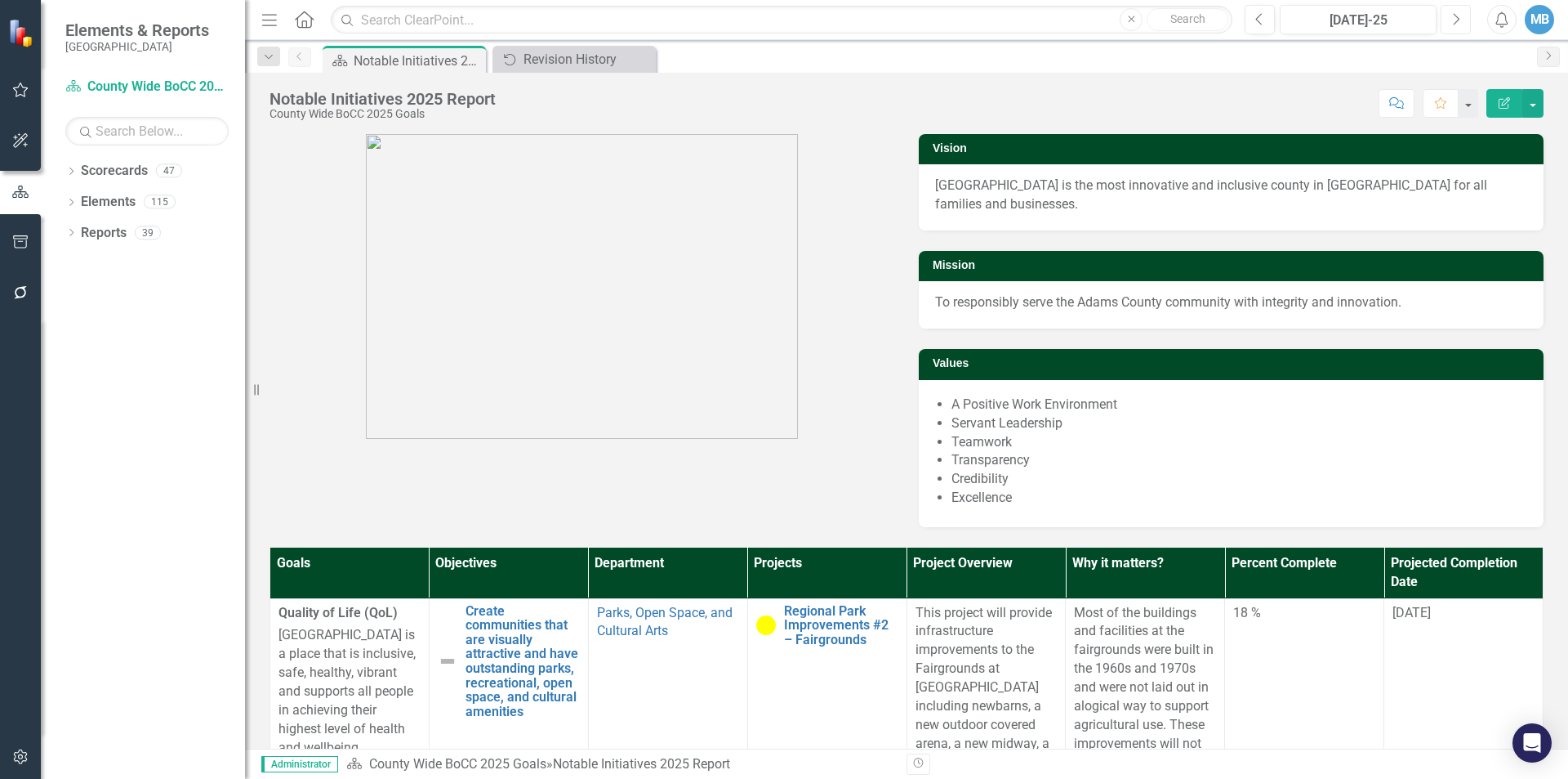
click at [1457, 29] on button "Next" at bounding box center [1456, 19] width 30 height 30
